Goal: Information Seeking & Learning: Learn about a topic

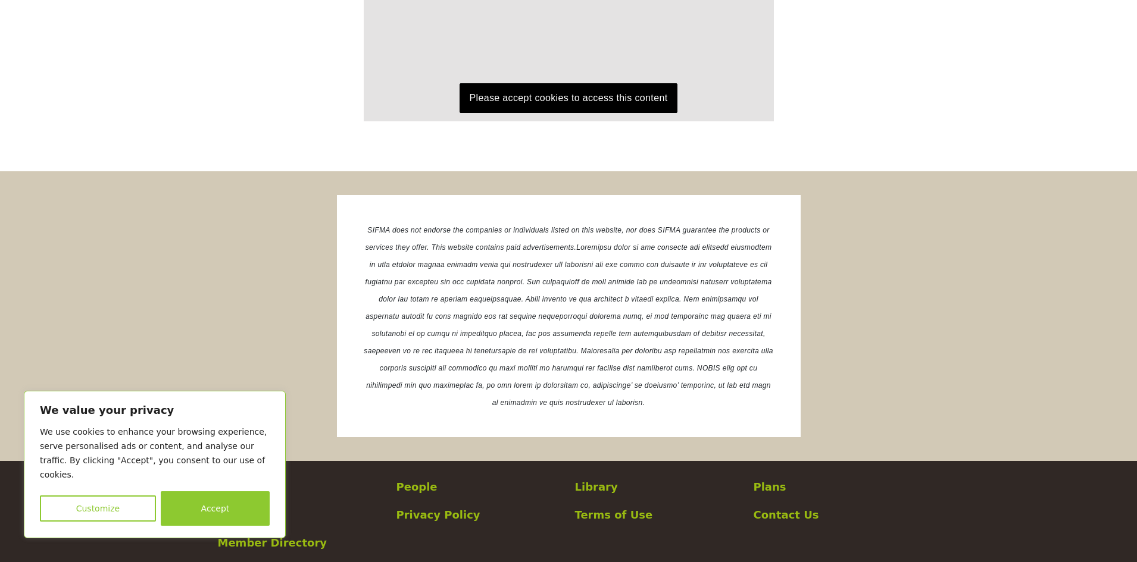
scroll to position [2226, 0]
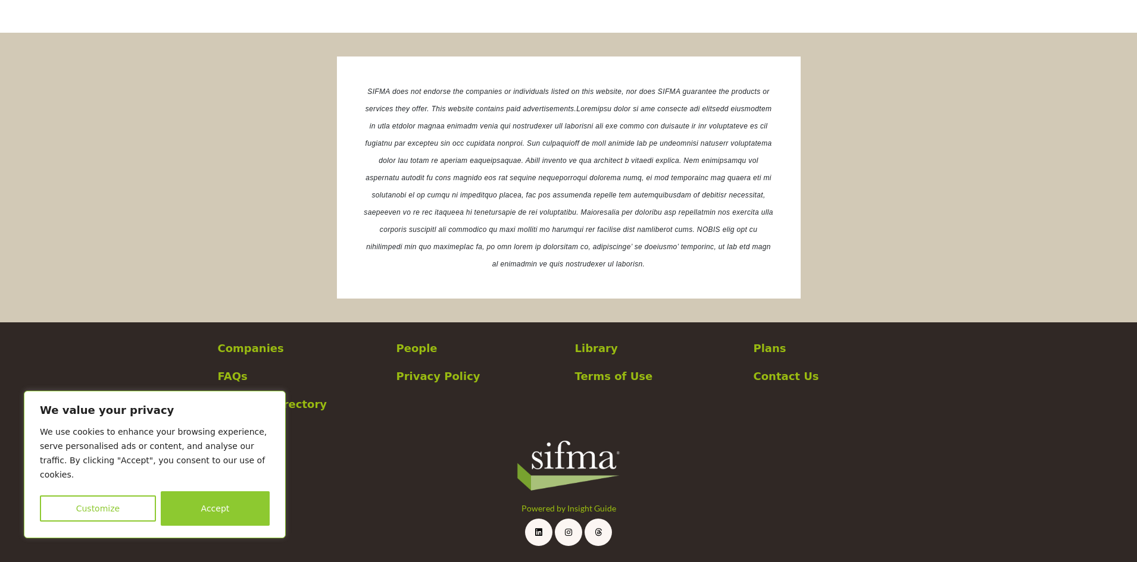
click at [591, 346] on p "Library" at bounding box center [658, 348] width 166 height 16
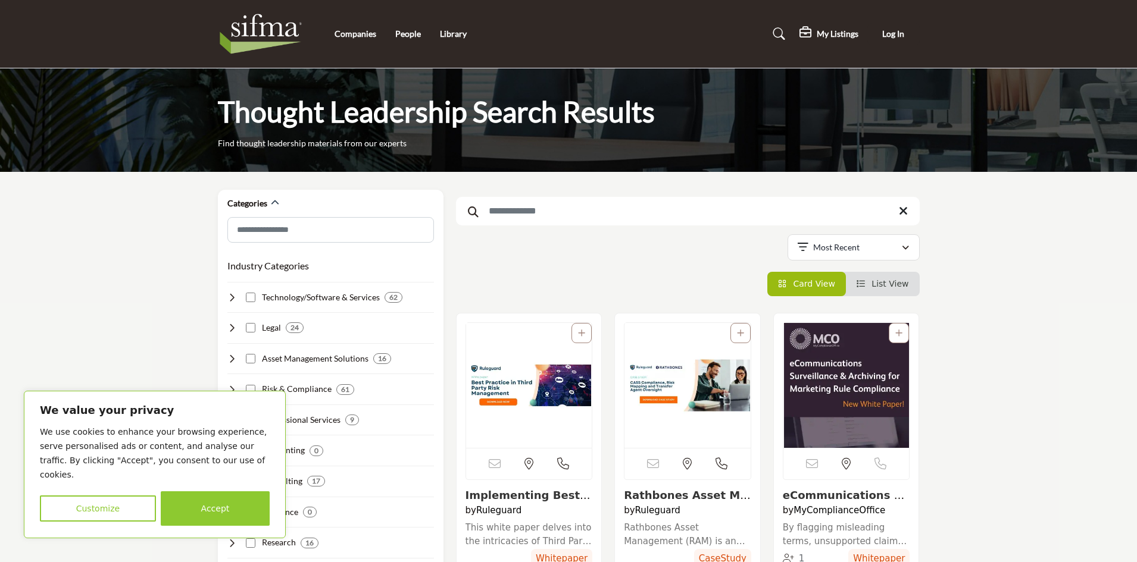
click at [563, 211] on input "Search Keyword" at bounding box center [688, 211] width 464 height 29
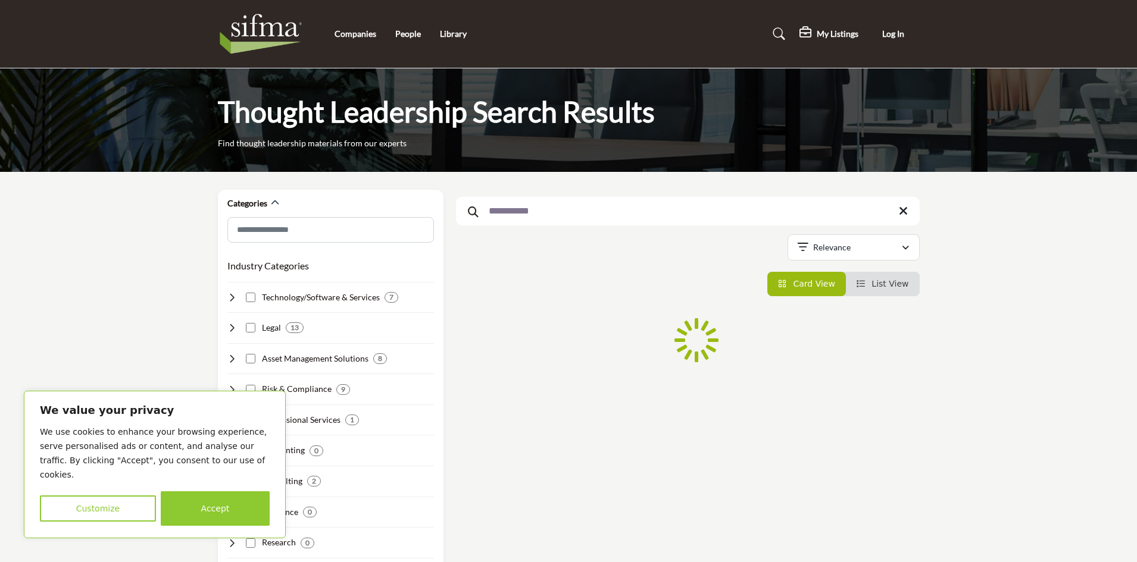
type input "**********"
